Goal: Navigation & Orientation: Find specific page/section

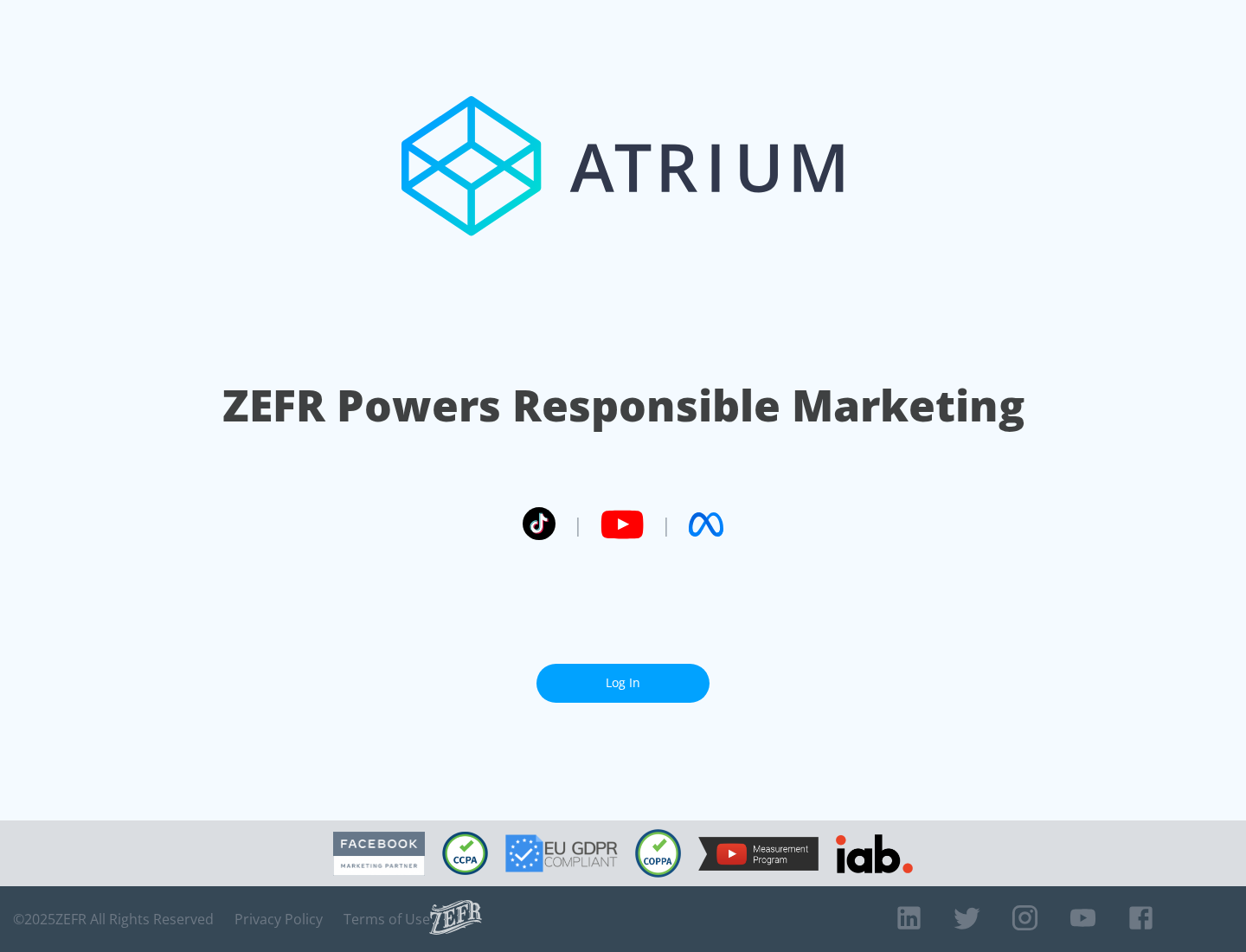
click at [623, 682] on link "Log In" at bounding box center [623, 683] width 174 height 39
